Goal: Find specific page/section: Find specific page/section

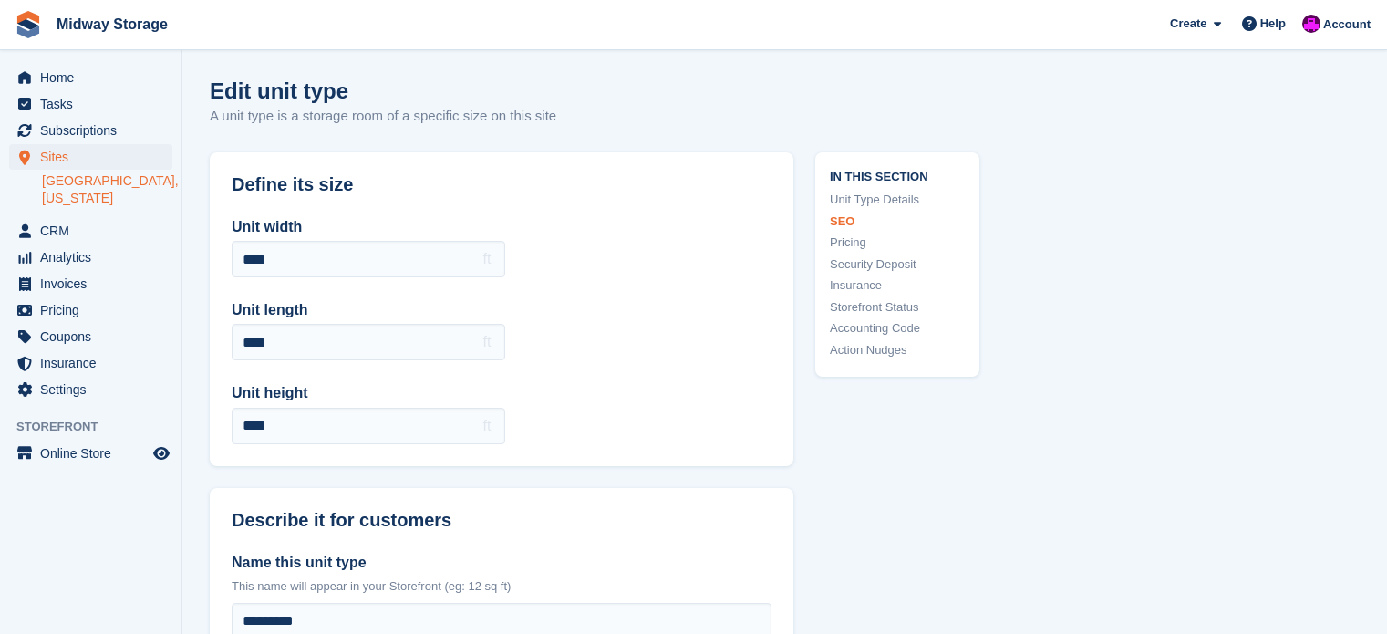
scroll to position [1442, 0]
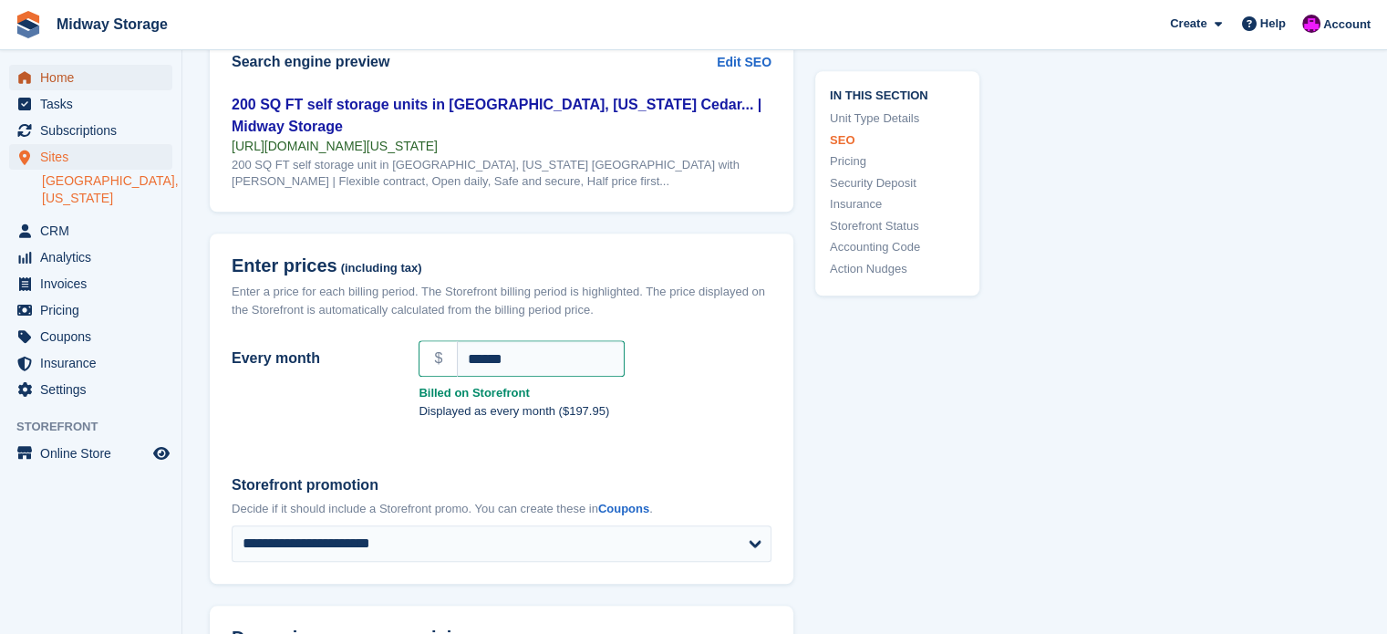
click at [41, 79] on span "Home" at bounding box center [94, 78] width 109 height 26
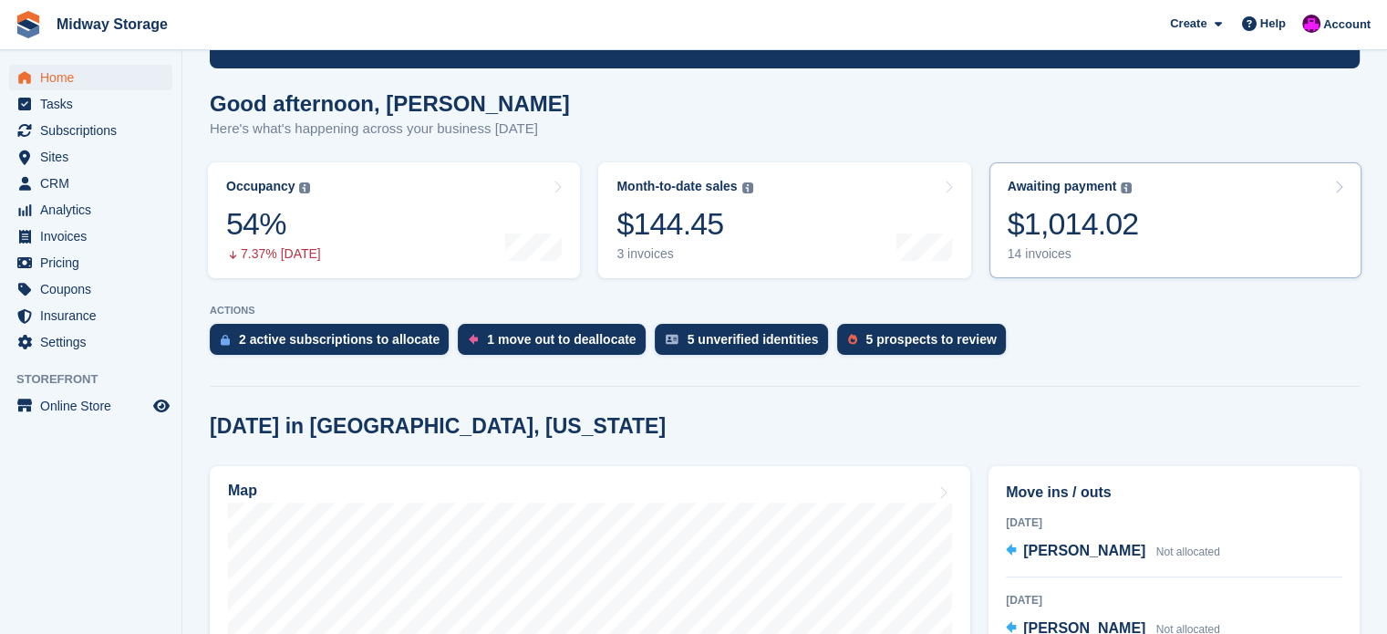
scroll to position [91, 0]
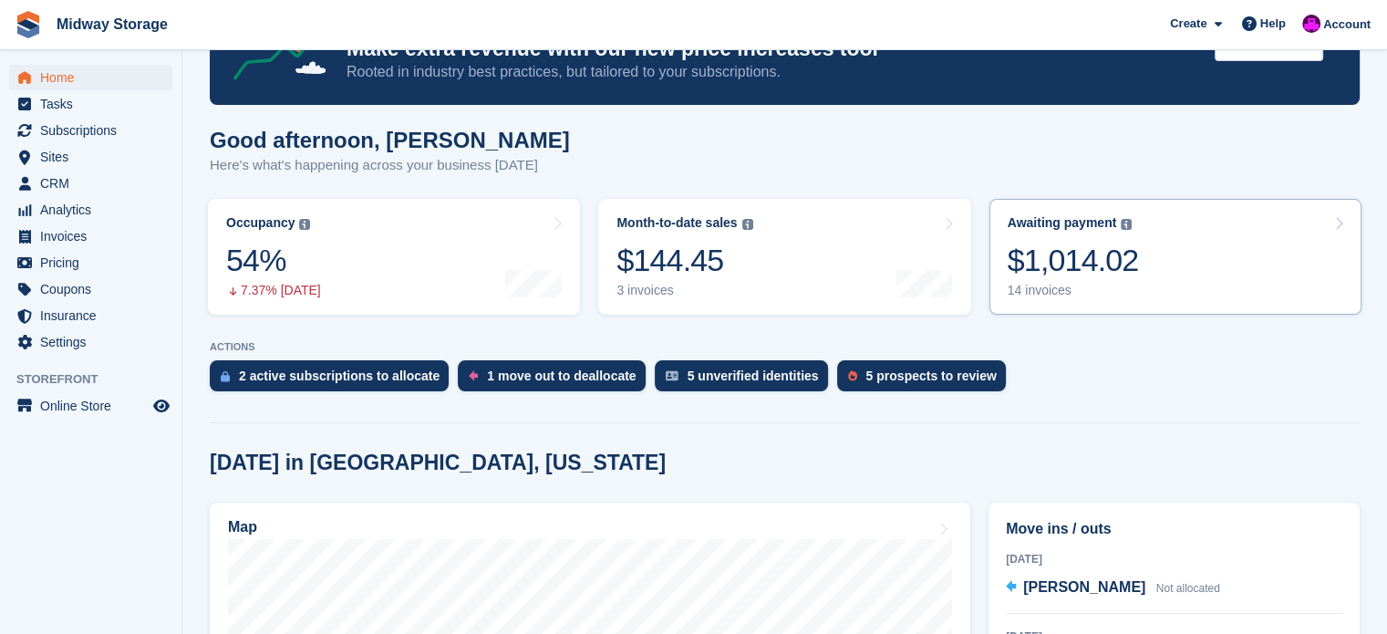
click at [1336, 224] on icon at bounding box center [1338, 223] width 9 height 15
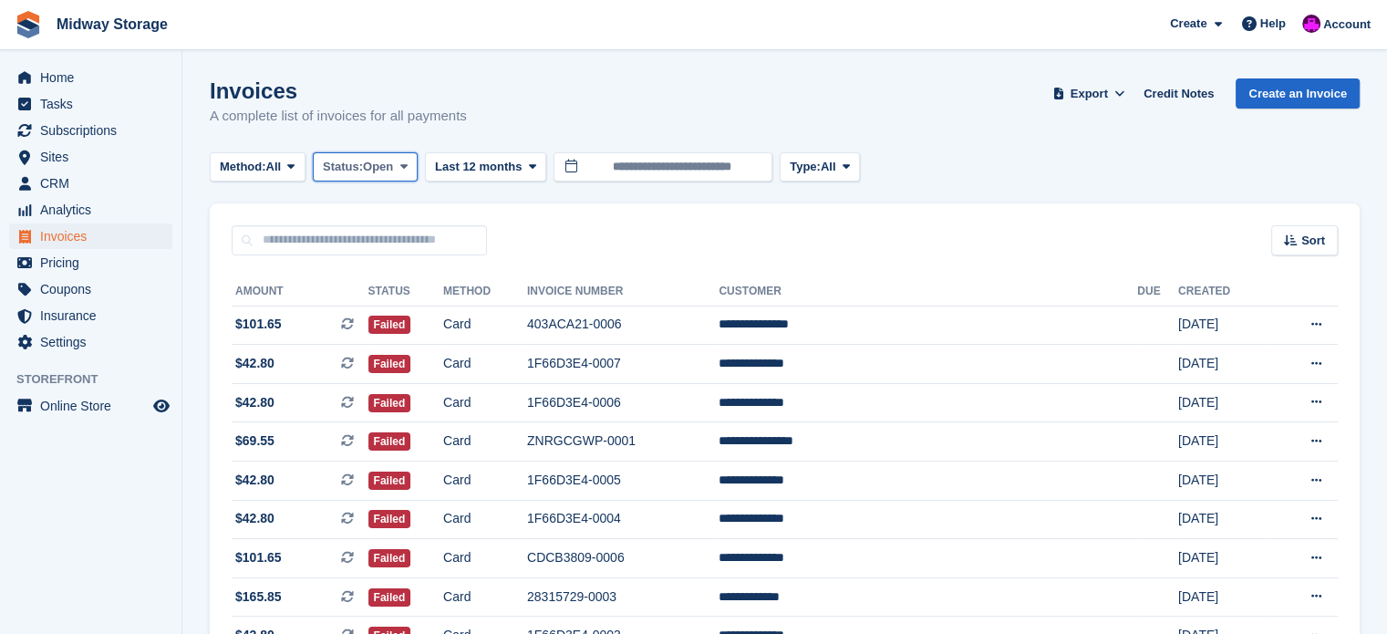
click at [405, 171] on icon at bounding box center [402, 166] width 7 height 12
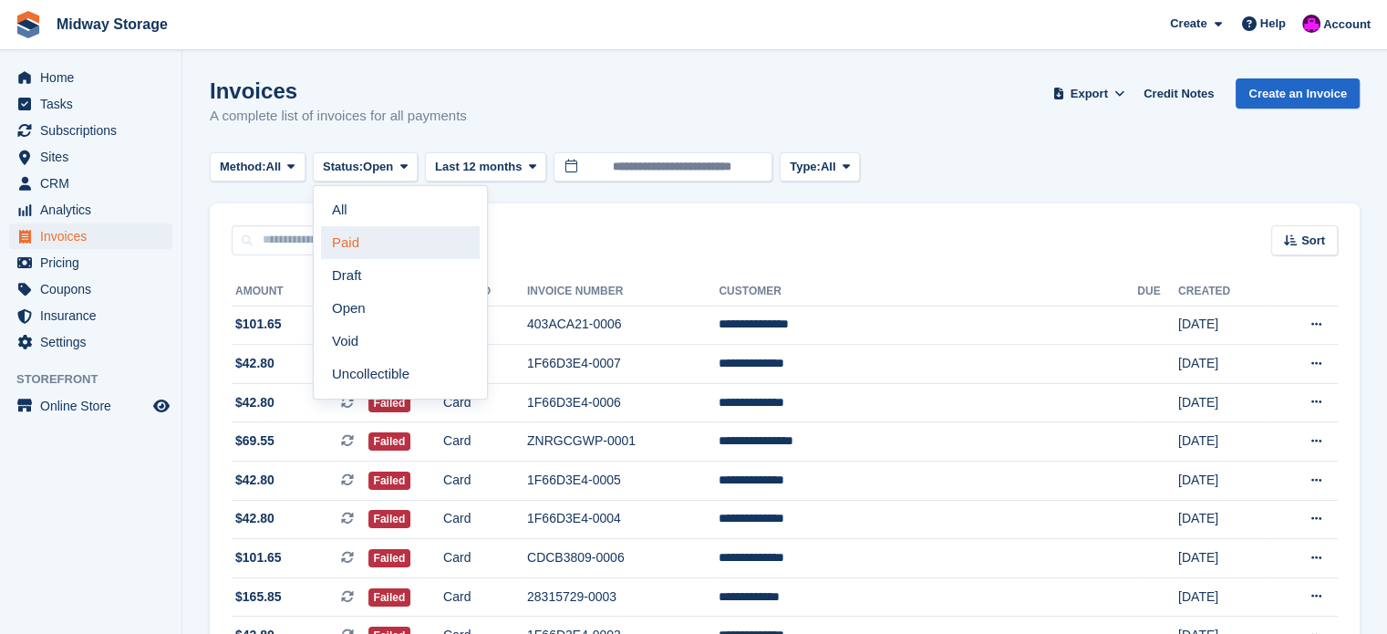
click at [350, 244] on link "Paid" at bounding box center [400, 242] width 159 height 33
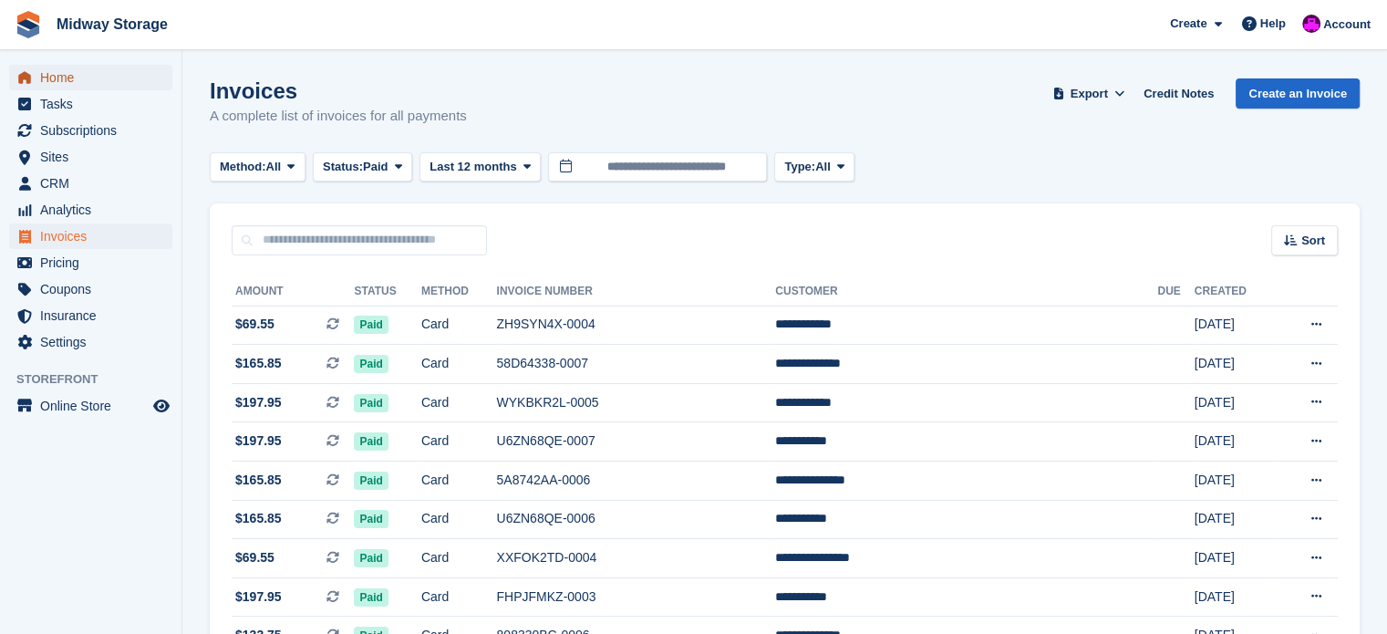
click at [59, 82] on span "Home" at bounding box center [94, 78] width 109 height 26
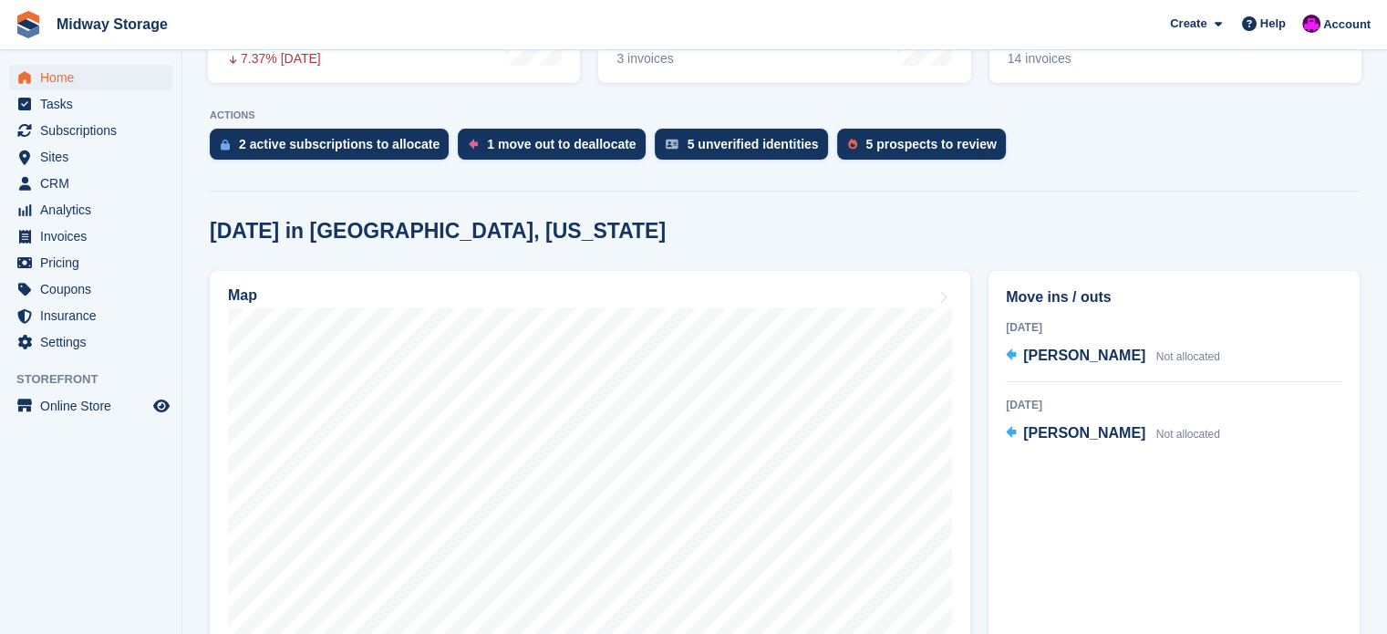
scroll to position [365, 0]
